Goal: Task Accomplishment & Management: Use online tool/utility

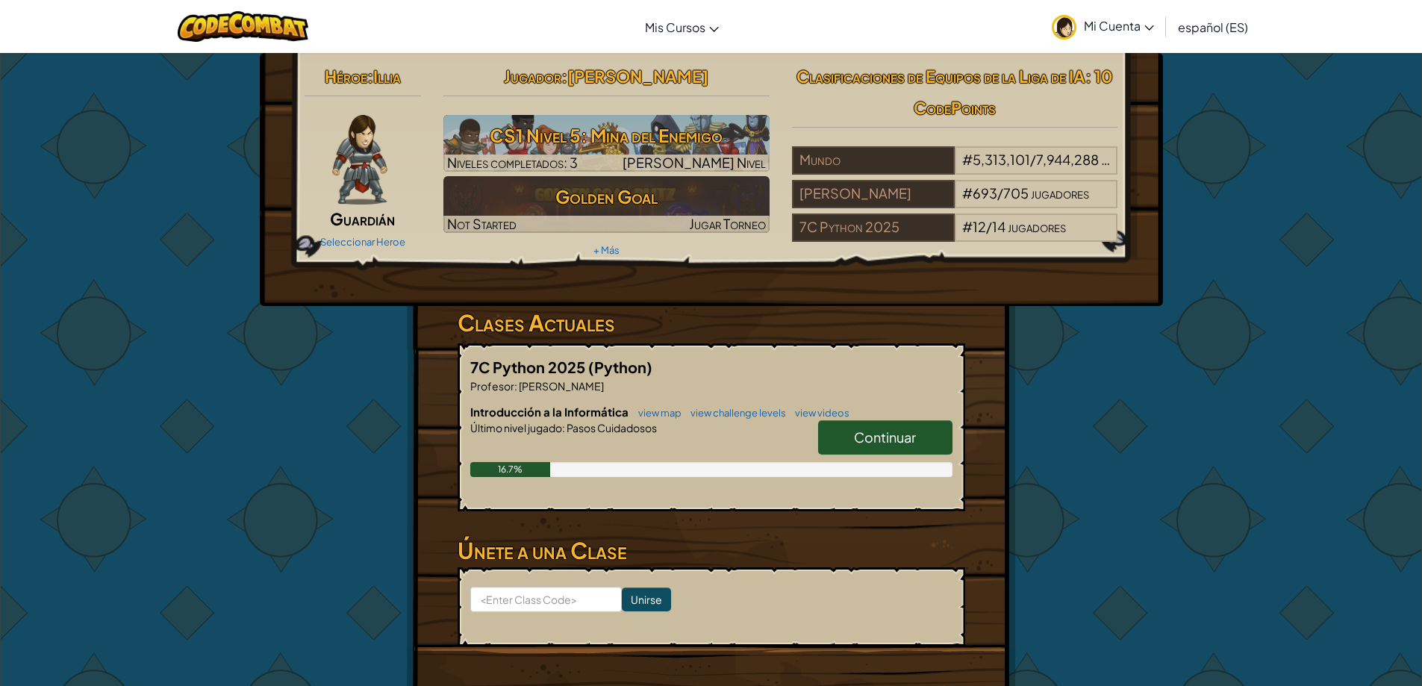
click at [847, 430] on link "Continuar" at bounding box center [885, 437] width 134 height 34
select select "es-ES"
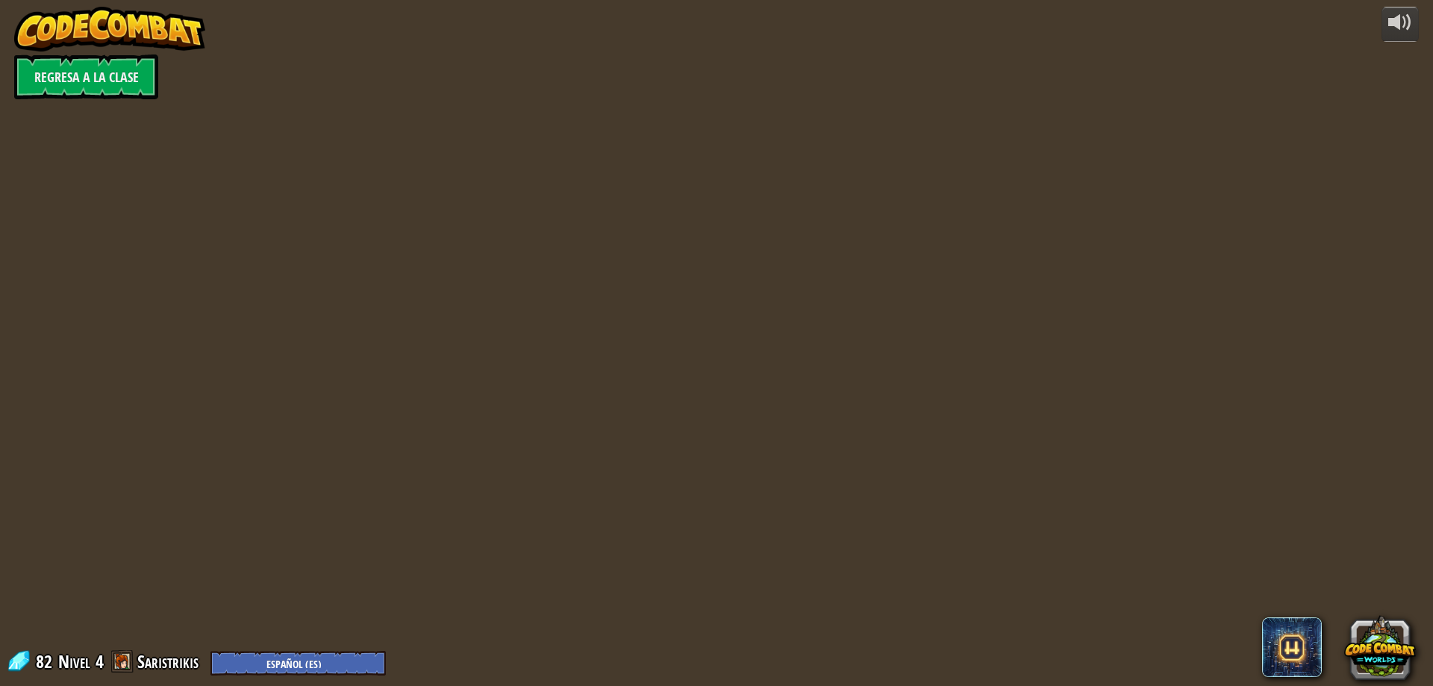
select select "es-ES"
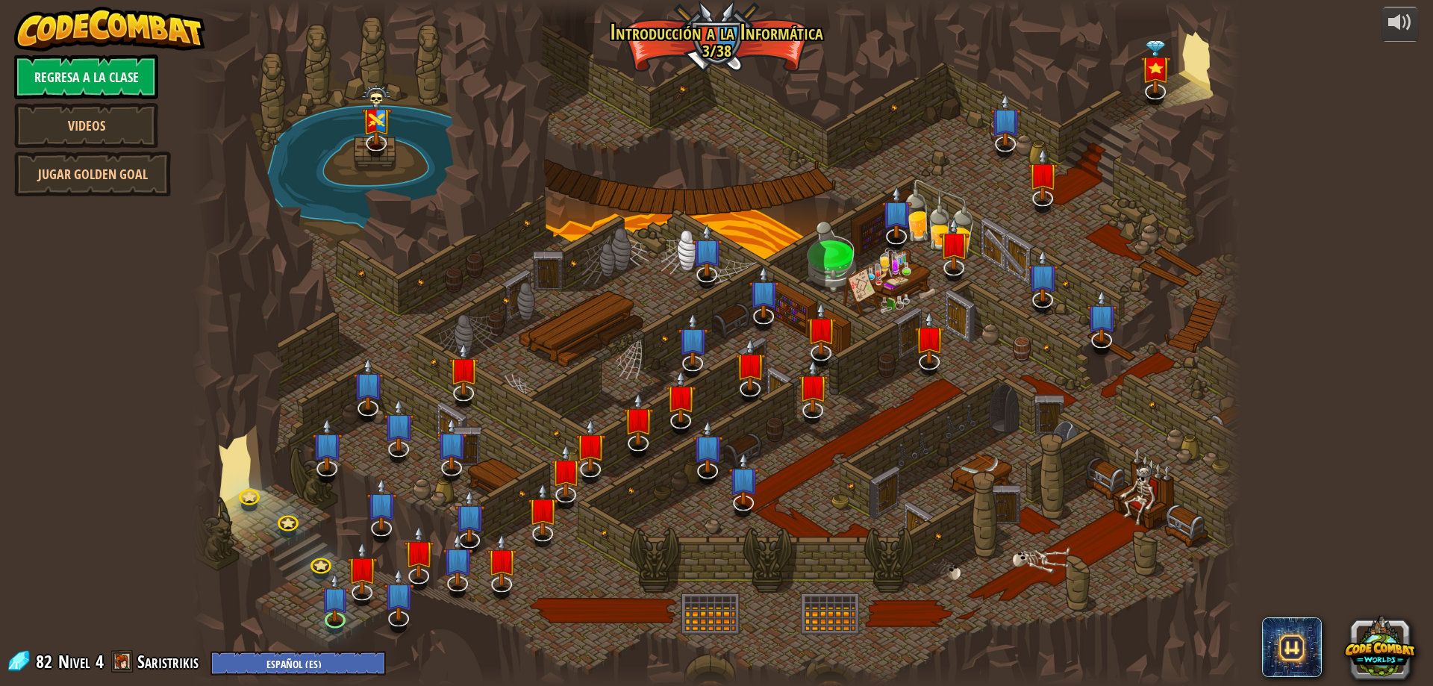
select select "es-ES"
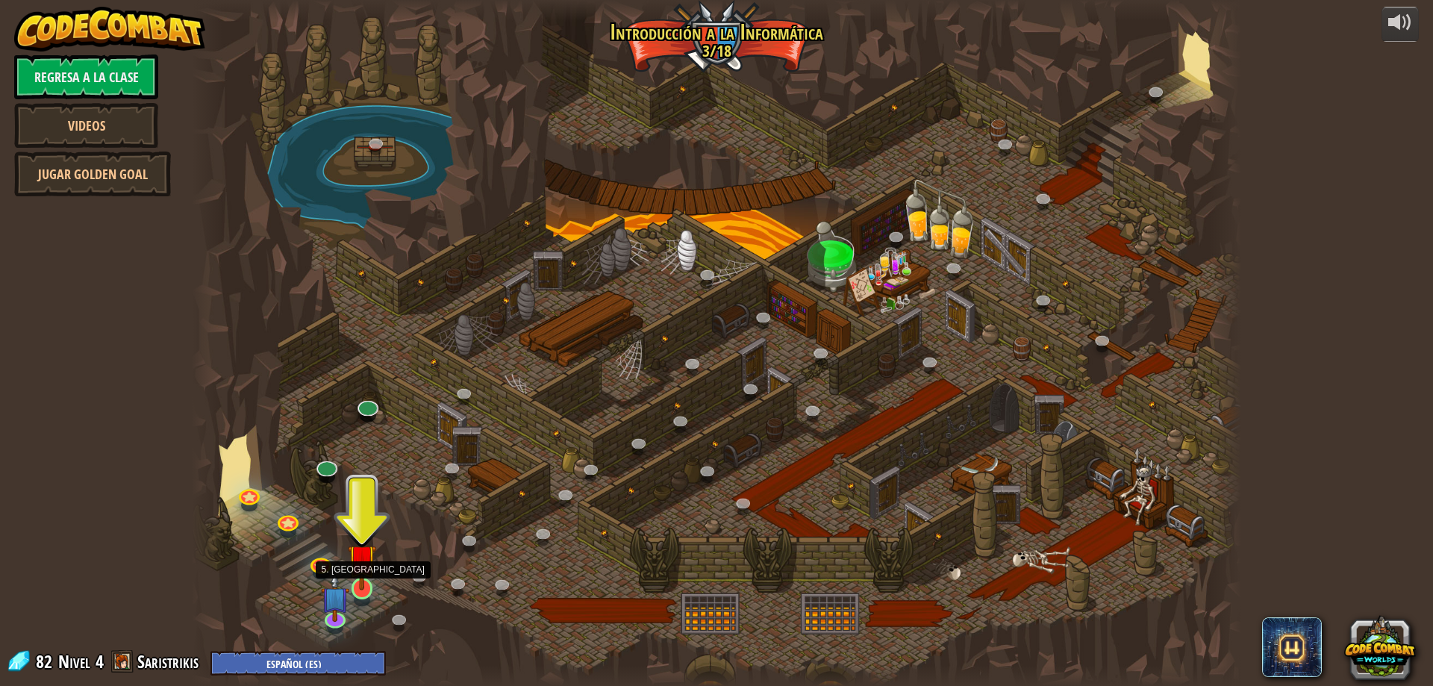
click at [374, 576] on img at bounding box center [362, 558] width 28 height 64
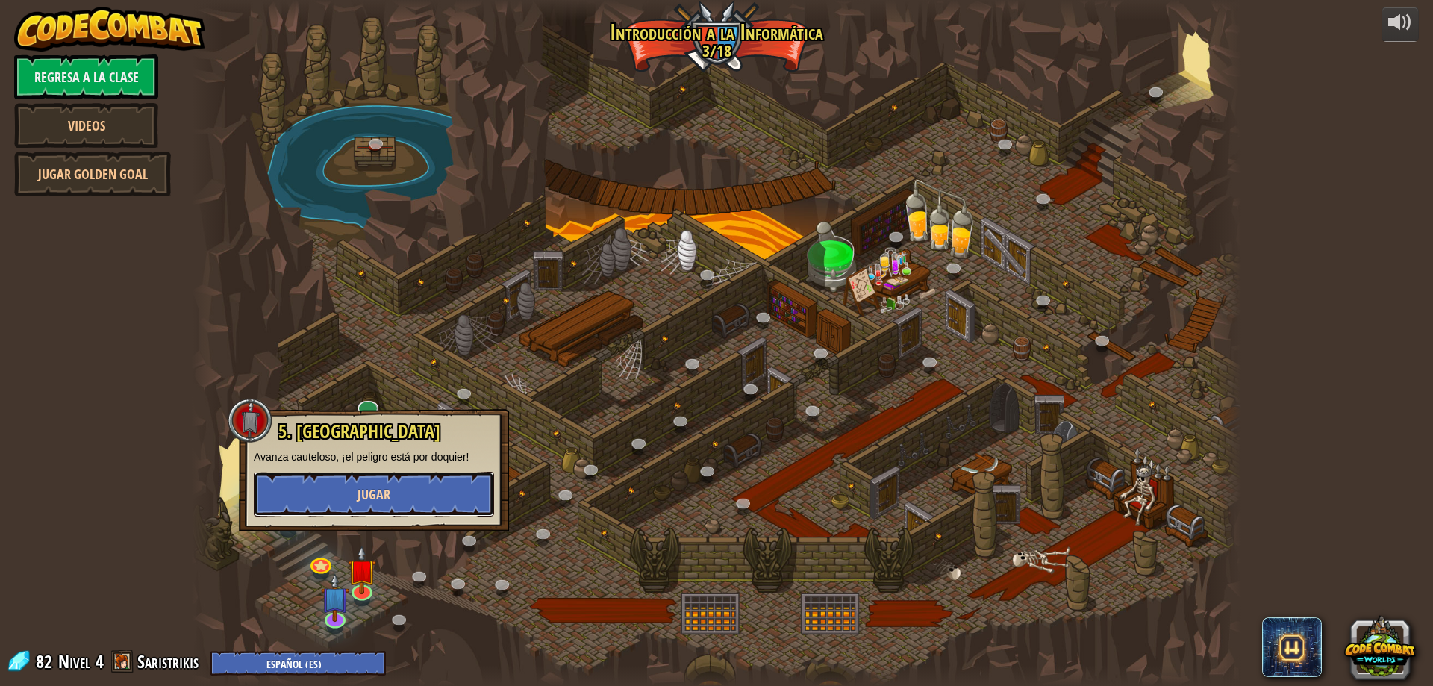
click at [452, 509] on button "Jugar" at bounding box center [374, 494] width 240 height 45
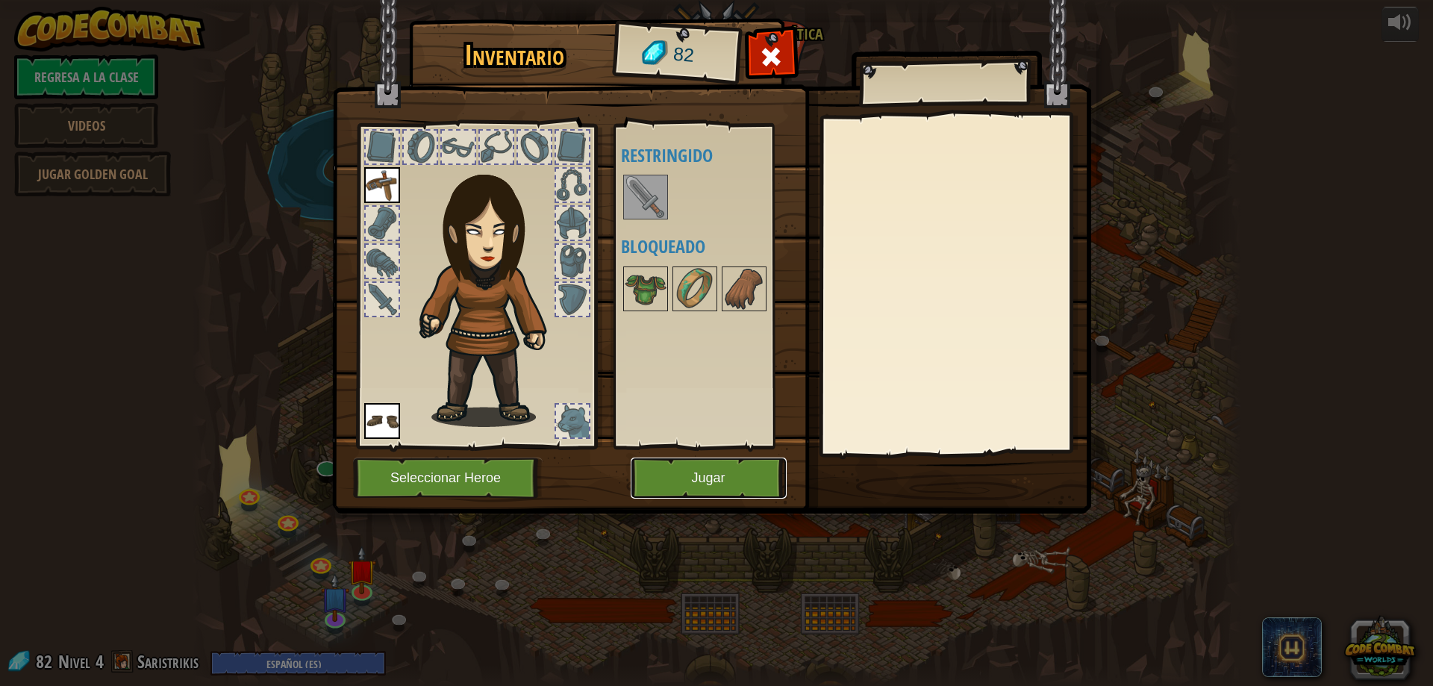
click at [757, 461] on button "Jugar" at bounding box center [709, 478] width 156 height 41
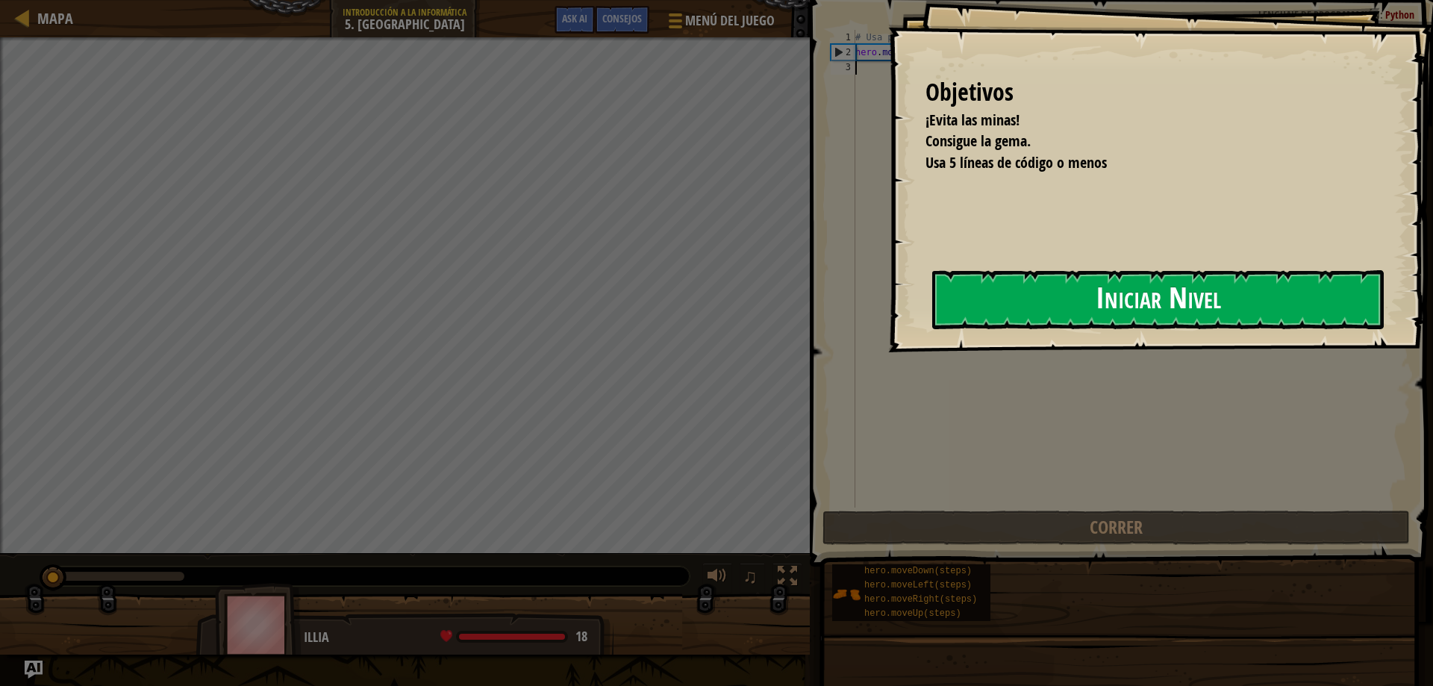
click at [998, 302] on button "Iniciar Nivel" at bounding box center [1158, 299] width 452 height 59
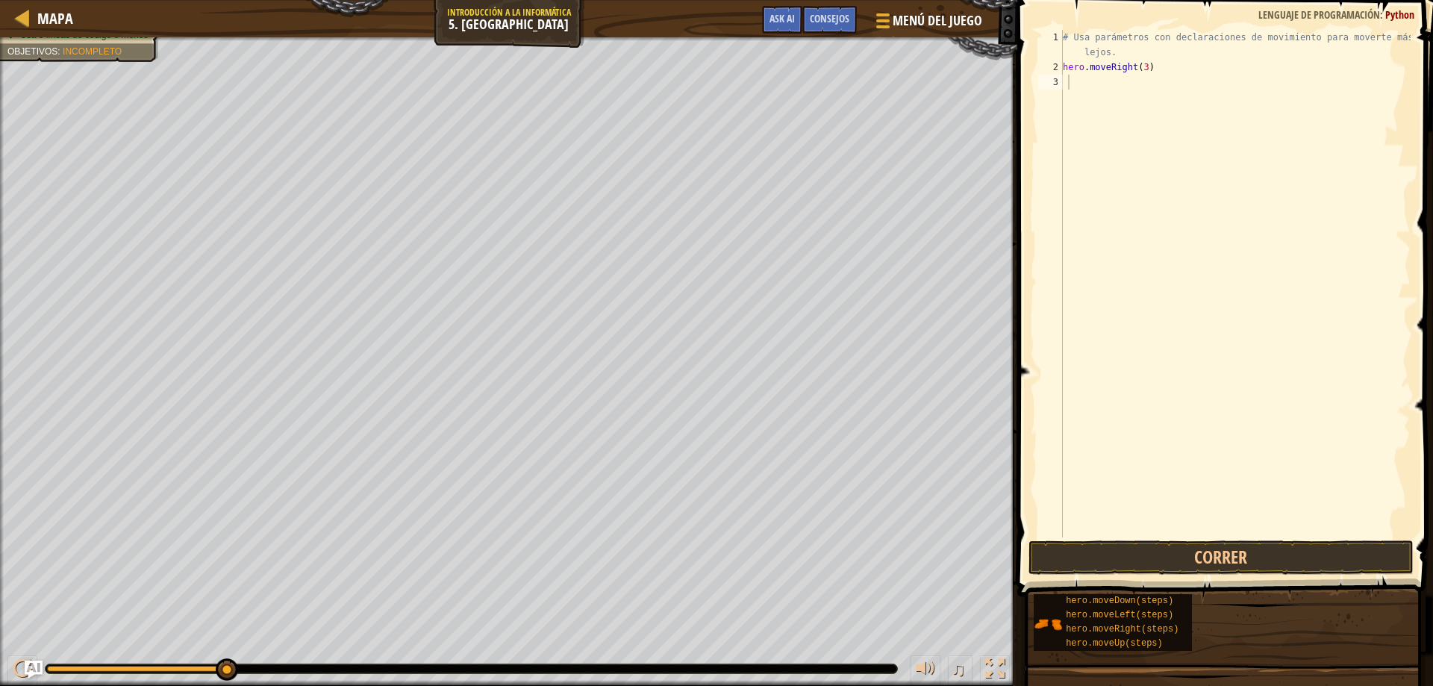
drag, startPoint x: 1190, startPoint y: 578, endPoint x: 1209, endPoint y: 575, distance: 19.6
click at [1209, 575] on div "Consejos Videos 1 2 3 # Usa parámetros con declaraciones de movimiento para mov…" at bounding box center [1223, 339] width 420 height 679
drag, startPoint x: 1125, startPoint y: 89, endPoint x: 1150, endPoint y: 84, distance: 25.9
click at [1150, 84] on div "# Usa parámetros con declaraciones de movimiento para moverte más lejos. hero .…" at bounding box center [1235, 306] width 351 height 552
type textarea "hero.moveUp()"
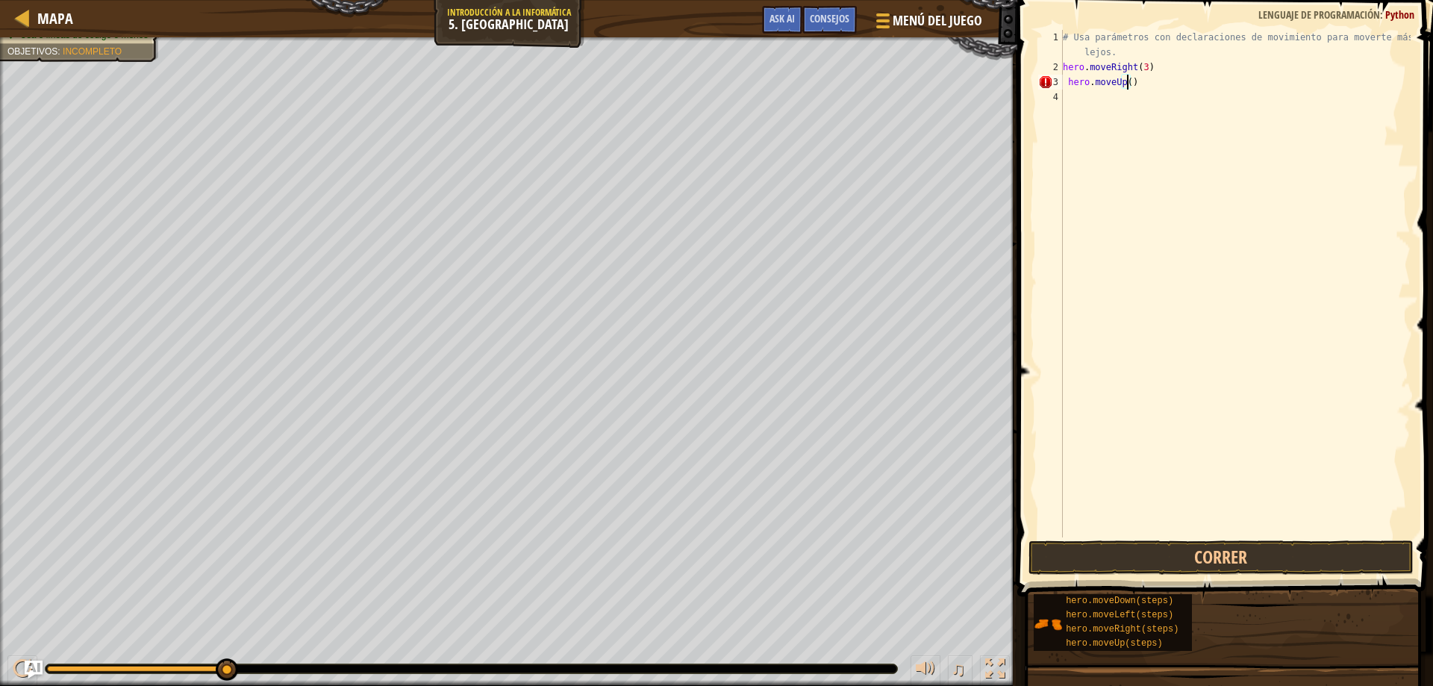
drag, startPoint x: 1138, startPoint y: 97, endPoint x: 1159, endPoint y: 102, distance: 22.1
click at [1159, 102] on div "# Usa parámetros con declaraciones de movimiento para moverte más lejos. hero .…" at bounding box center [1235, 306] width 351 height 552
click at [1029, 382] on span at bounding box center [1227, 277] width 428 height 641
click at [1141, 119] on div "# Usa parámetros con declaraciones de movimiento para moverte más lejos. hero .…" at bounding box center [1235, 306] width 351 height 552
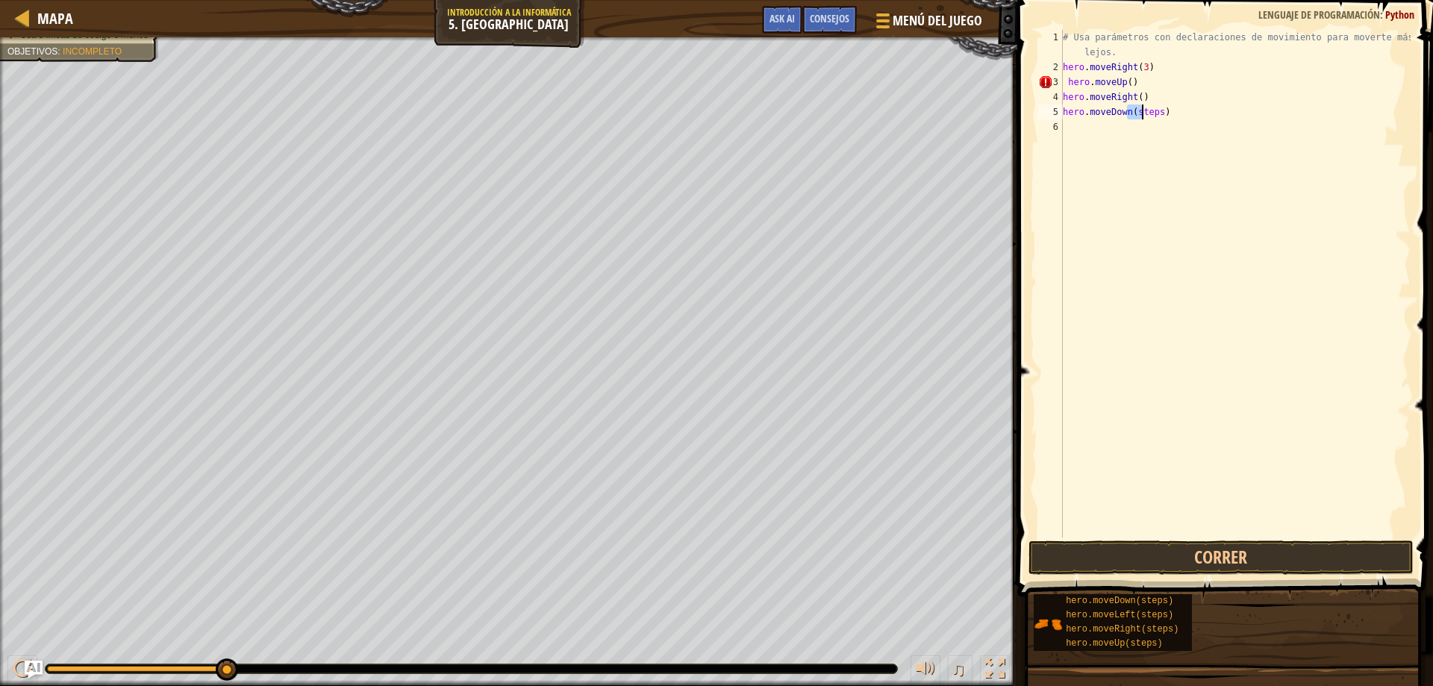
drag, startPoint x: 1130, startPoint y: 112, endPoint x: 1144, endPoint y: 119, distance: 15.7
click at [1144, 119] on div "# Usa parámetros con declaraciones de movimiento para moverte más lejos. hero .…" at bounding box center [1235, 306] width 351 height 552
click at [1130, 111] on div "# Usa parámetros con declaraciones de movimiento para moverte más lejos. hero .…" at bounding box center [1235, 284] width 351 height 508
drag, startPoint x: 1133, startPoint y: 112, endPoint x: 1157, endPoint y: 119, distance: 24.8
click at [1157, 119] on div "# Usa parámetros con declaraciones de movimiento para moverte más lejos. hero .…" at bounding box center [1235, 306] width 351 height 552
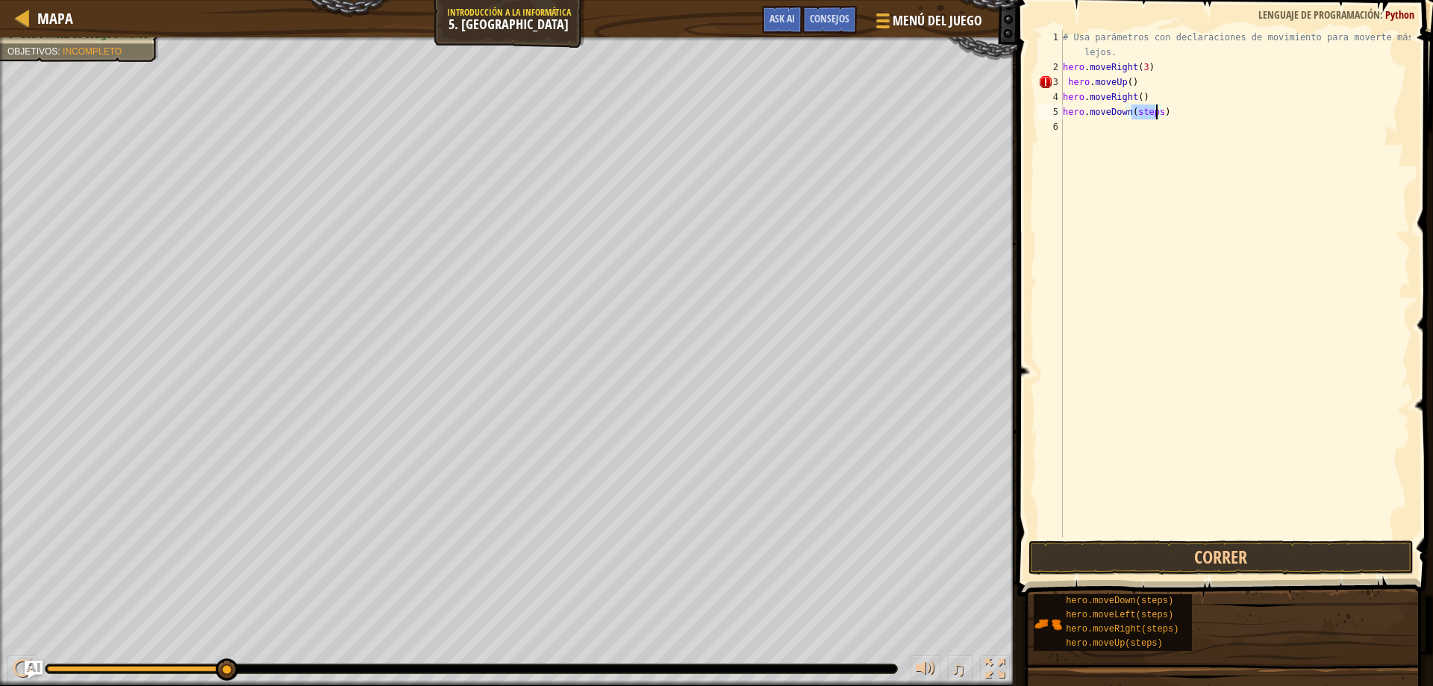
type textarea "hero.moveDown()"
click at [1201, 202] on div "# Usa parámetros con declaraciones de movimiento para moverte más lejos. hero .…" at bounding box center [1235, 306] width 351 height 552
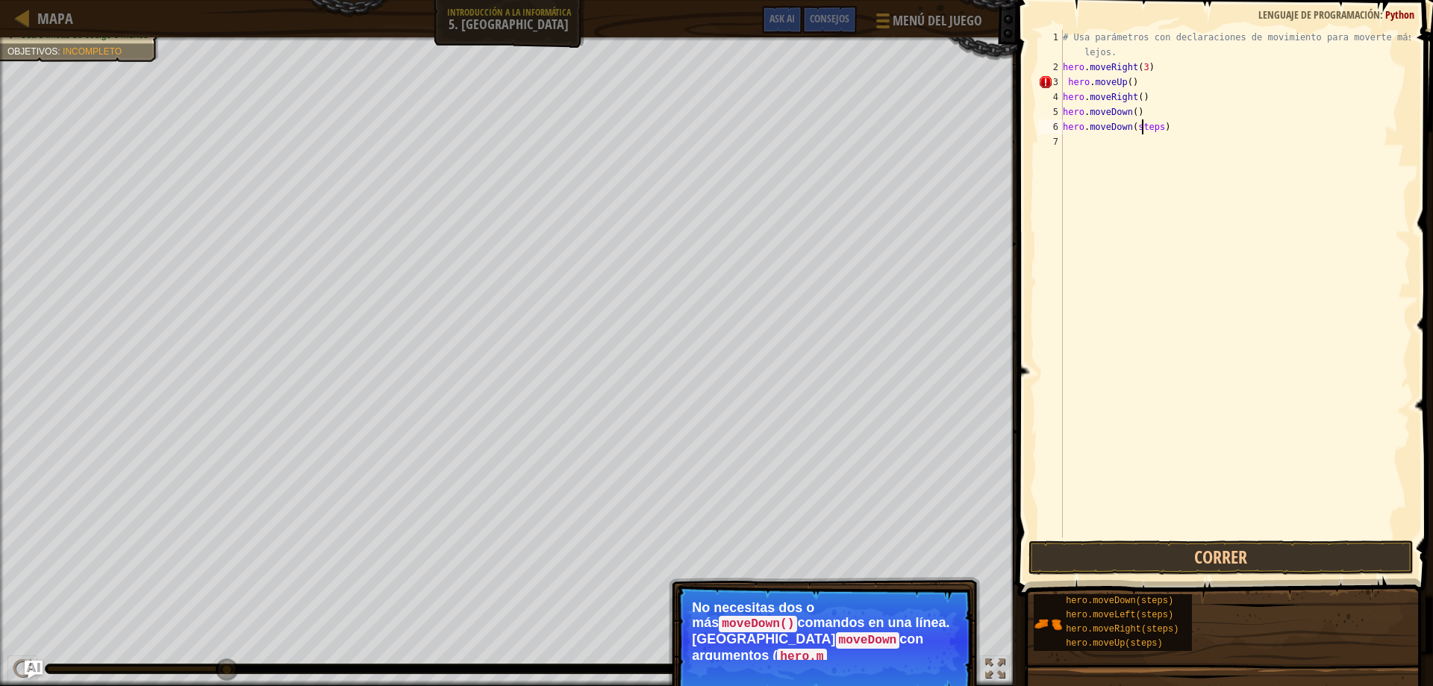
click at [1141, 127] on div "# Usa parámetros con declaraciones de movimiento para moverte más lejos. hero .…" at bounding box center [1235, 306] width 351 height 552
drag, startPoint x: 1132, startPoint y: 131, endPoint x: 1159, endPoint y: 129, distance: 27.0
click at [1159, 129] on div "# Usa parámetros con declaraciones de movimiento para moverte más lejos. hero .…" at bounding box center [1235, 306] width 351 height 552
type textarea "hero.moveDown()"
click at [1161, 205] on div "# Usa parámetros con declaraciones de movimiento para moverte más lejos. hero .…" at bounding box center [1235, 306] width 351 height 552
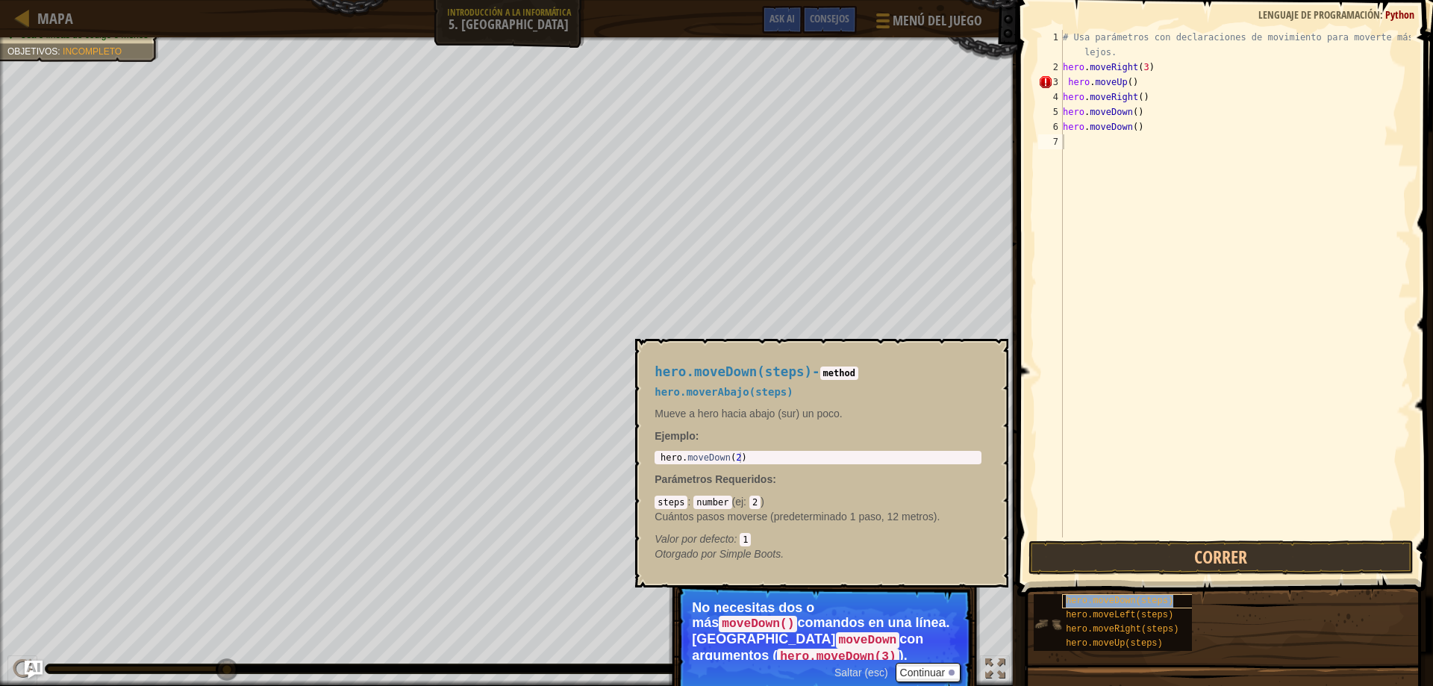
type textarea "hero.moveDown(steps)"
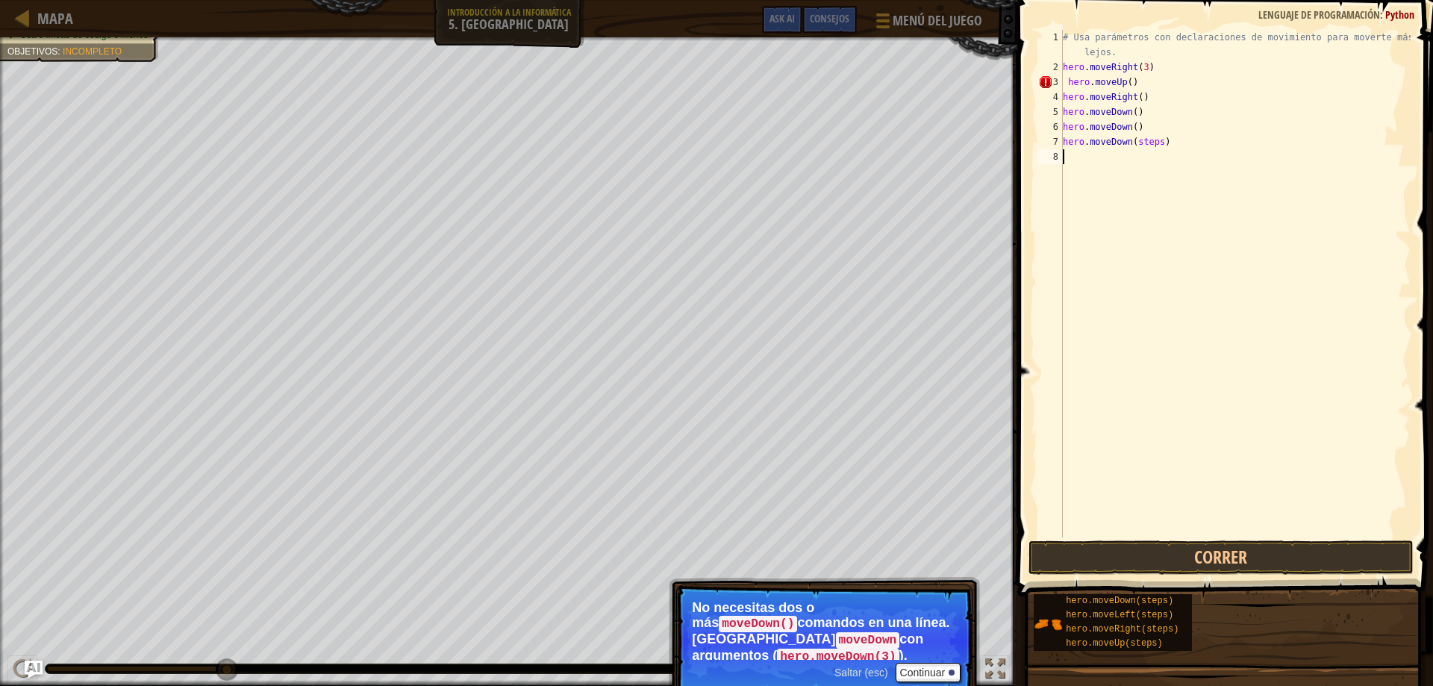
click at [1136, 149] on div "# Usa parámetros con declaraciones de movimiento para moverte más lejos. hero .…" at bounding box center [1235, 306] width 351 height 552
drag, startPoint x: 1136, startPoint y: 149, endPoint x: 1144, endPoint y: 153, distance: 9.0
click at [1144, 153] on div "# Usa parámetros con declaraciones de movimiento para moverte más lejos. hero .…" at bounding box center [1235, 306] width 351 height 552
click at [1127, 139] on div "# Usa parámetros con declaraciones de movimiento para moverte más lejos. hero .…" at bounding box center [1235, 306] width 351 height 552
drag, startPoint x: 1133, startPoint y: 140, endPoint x: 1156, endPoint y: 141, distance: 23.2
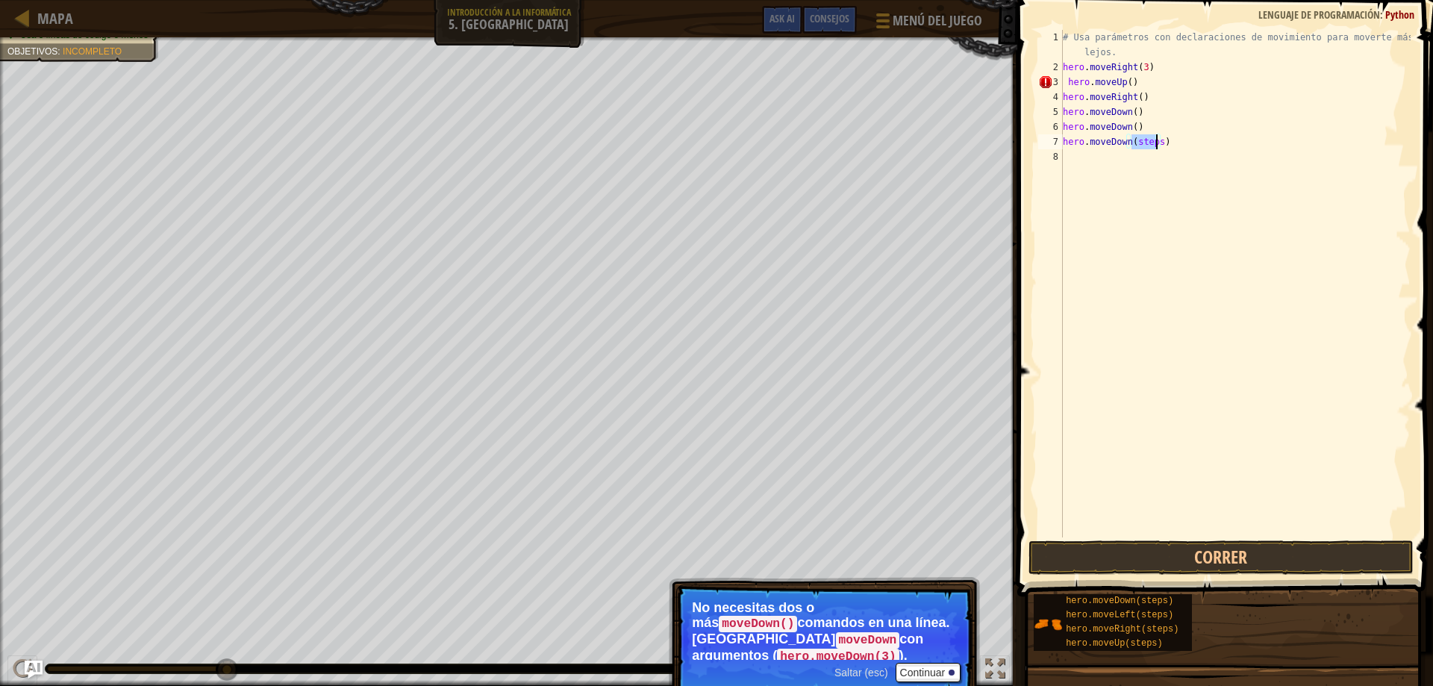
click at [1156, 141] on div "# Usa parámetros con declaraciones de movimiento para moverte más lejos. hero .…" at bounding box center [1235, 306] width 351 height 552
click at [1141, 547] on button "Correr" at bounding box center [1222, 558] width 386 height 34
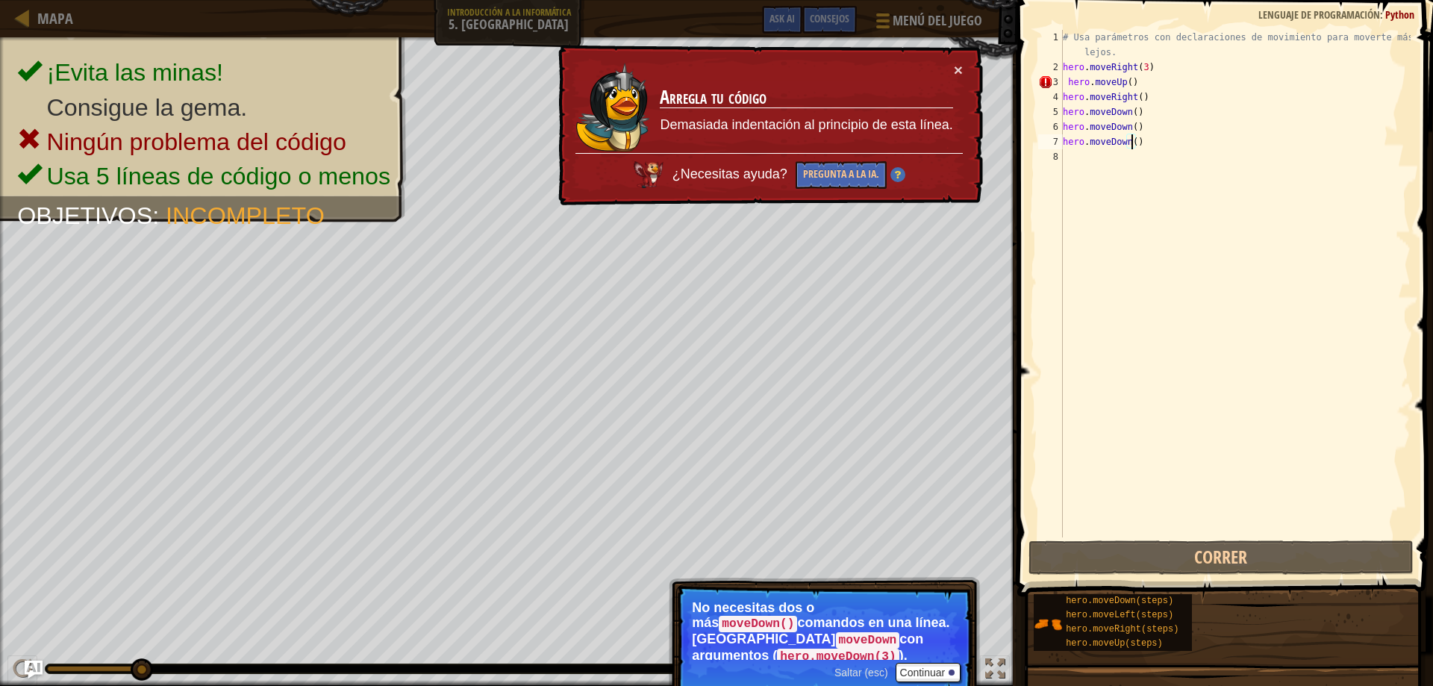
click at [1144, 86] on div "# Usa parámetros con declaraciones de movimiento para moverte más lejos. hero .…" at bounding box center [1235, 306] width 351 height 552
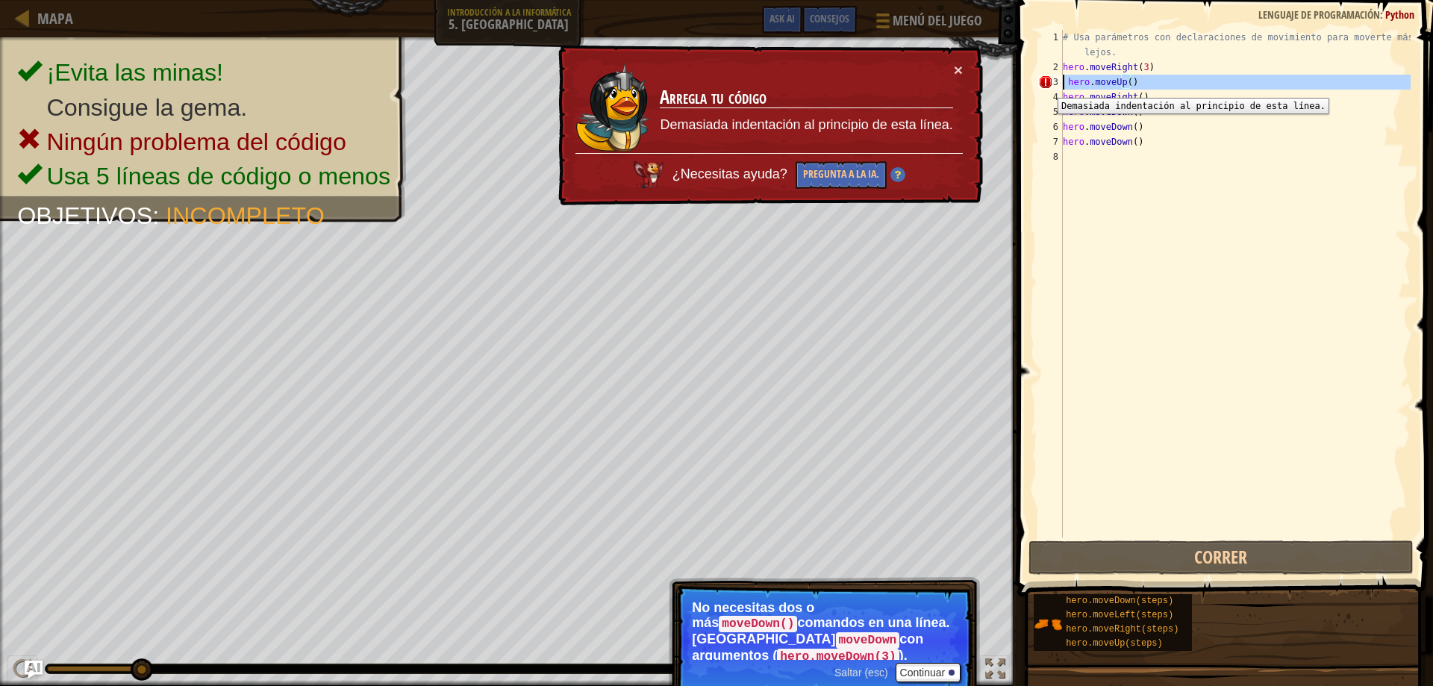
click at [1047, 87] on div "3" at bounding box center [1050, 82] width 25 height 15
type textarea "hero.moveUp()"
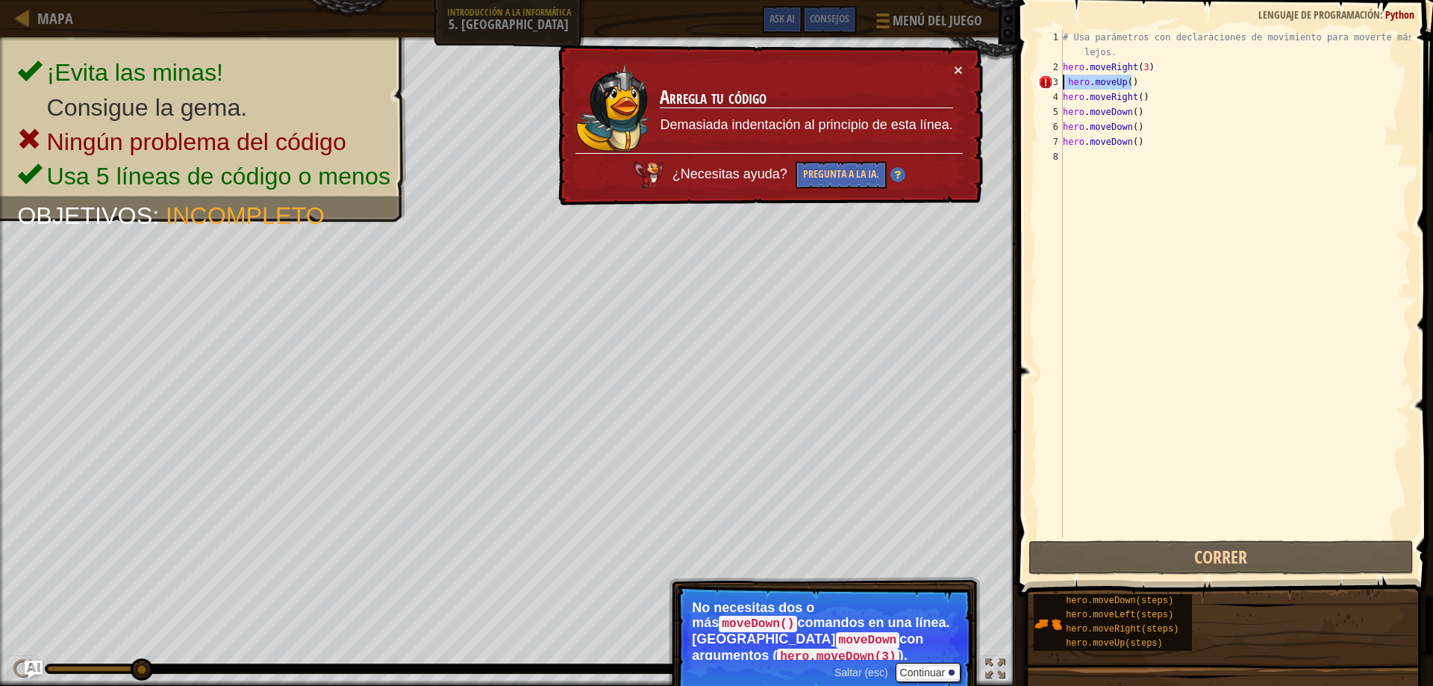
drag, startPoint x: 1118, startPoint y: 79, endPoint x: 1062, endPoint y: 86, distance: 56.4
click at [1062, 86] on div "hero.moveUp() 1 2 3 4 5 6 7 8 # Usa parámetros con declaraciones de movimiento …" at bounding box center [1223, 284] width 376 height 508
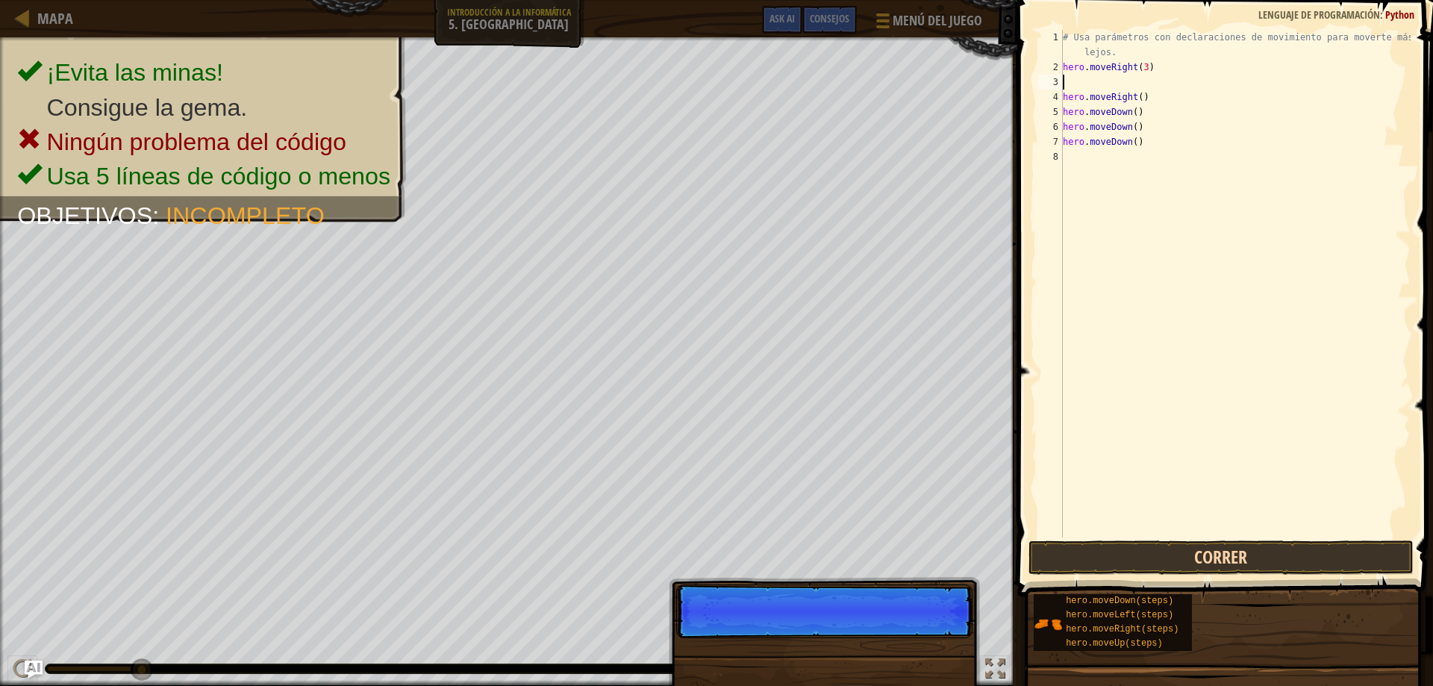
scroll to position [7, 0]
click at [1203, 558] on button "Correr" at bounding box center [1222, 558] width 386 height 34
